Goal: Navigation & Orientation: Find specific page/section

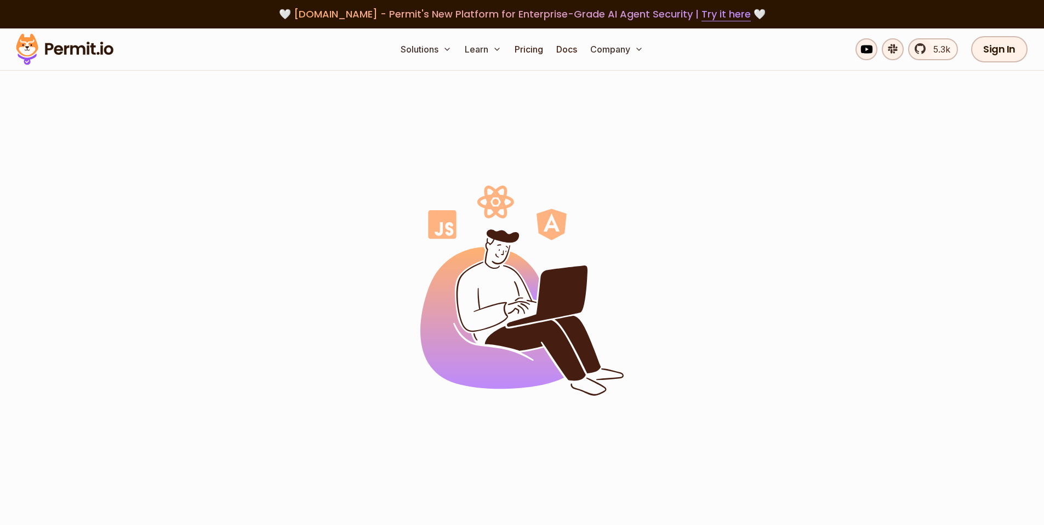
click at [78, 42] on img at bounding box center [64, 49] width 107 height 37
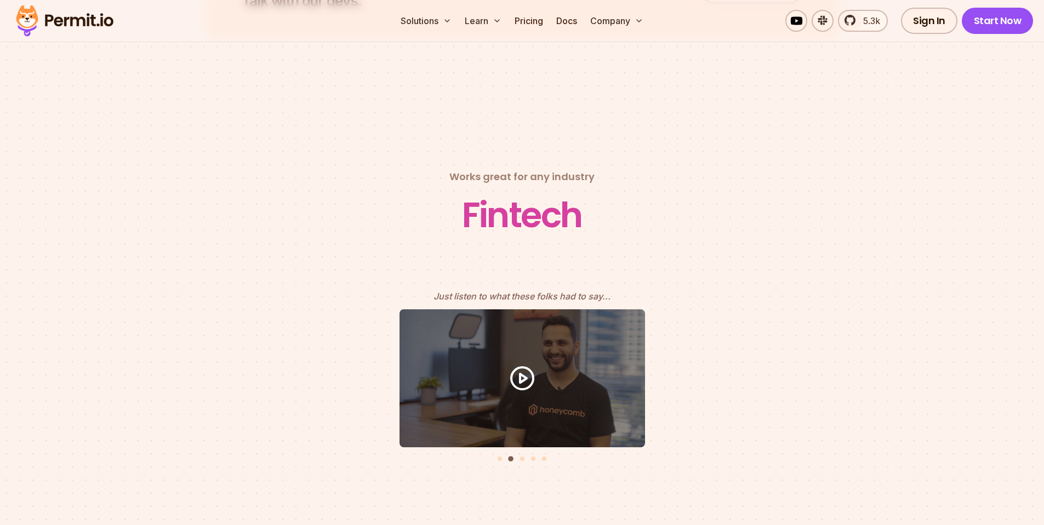
scroll to position [5842, 0]
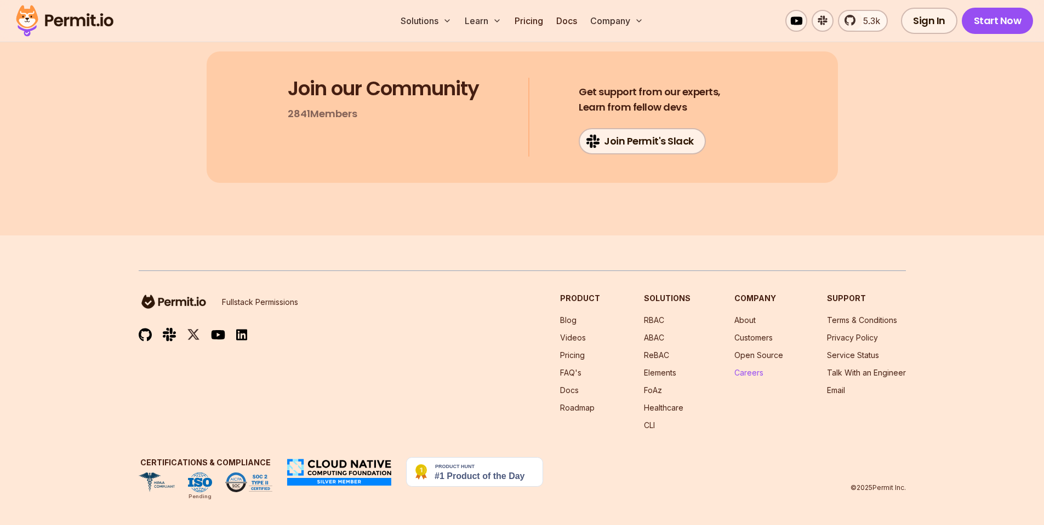
click at [748, 369] on link "Careers" at bounding box center [748, 372] width 29 height 9
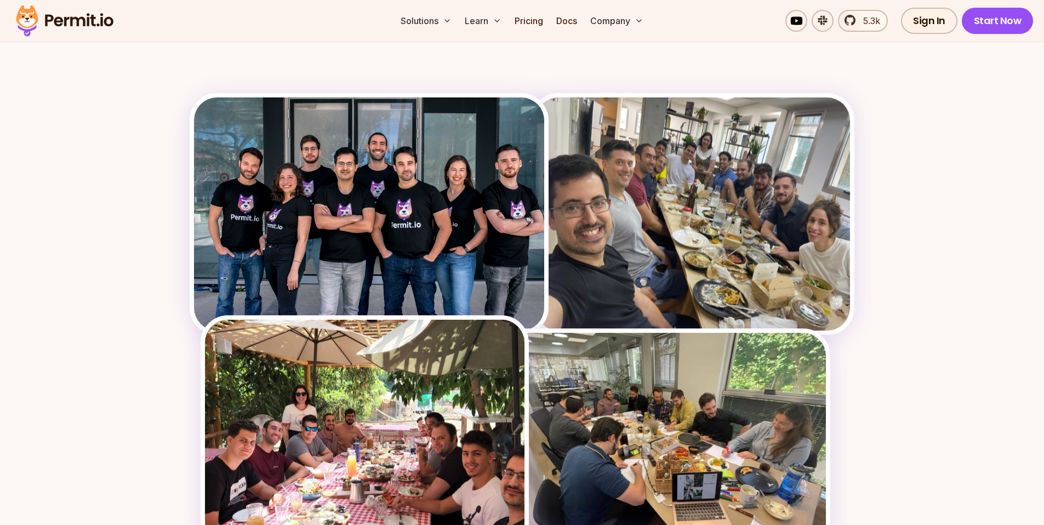
scroll to position [1424, 0]
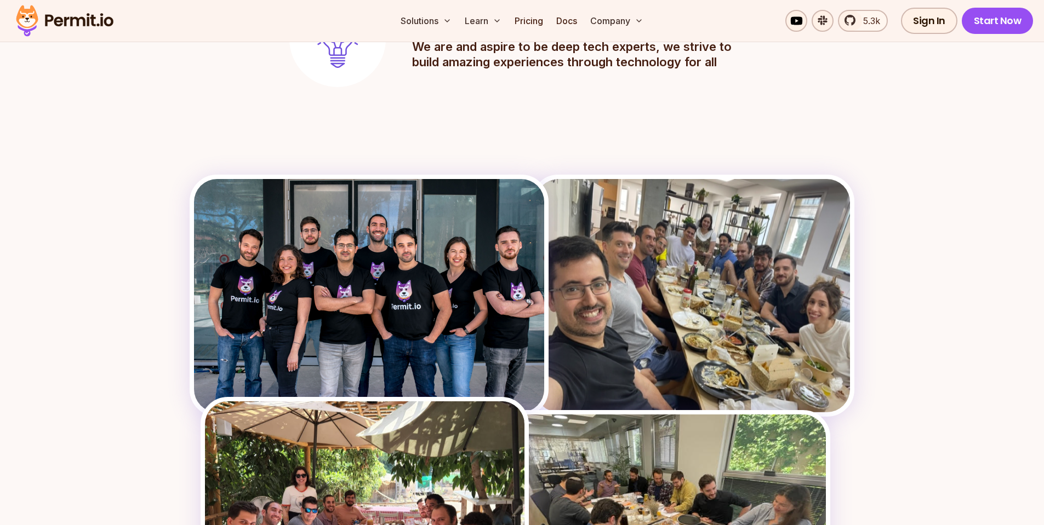
scroll to position [1424, 0]
